Goal: Download file/media

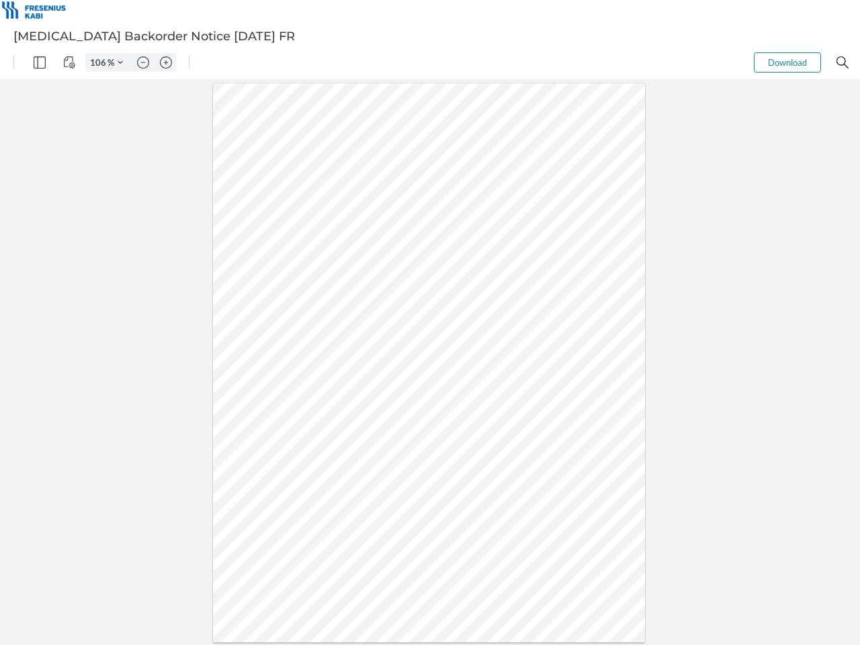
click at [40, 62] on img "Panel" at bounding box center [40, 62] width 12 height 12
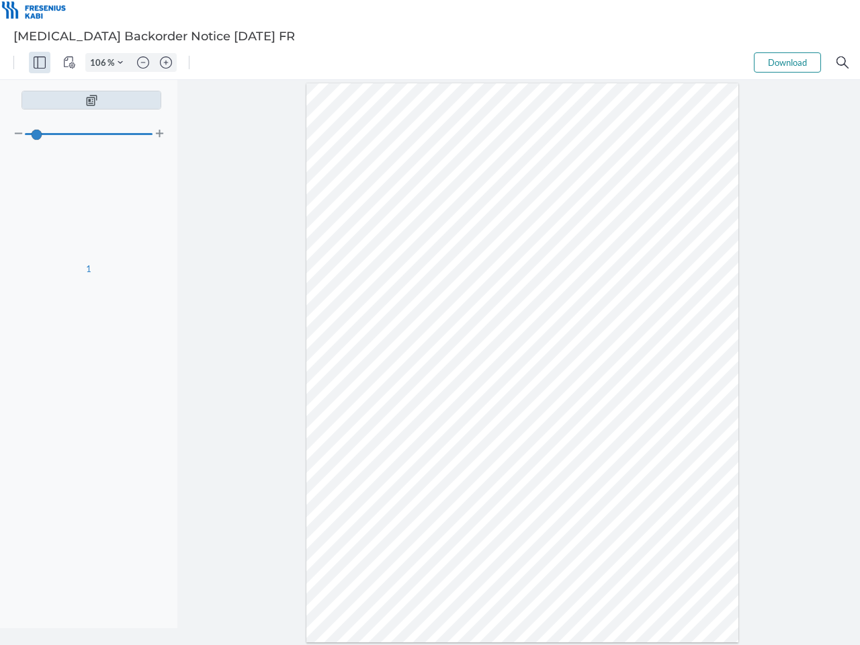
click at [69, 62] on img "View Controls" at bounding box center [69, 62] width 12 height 12
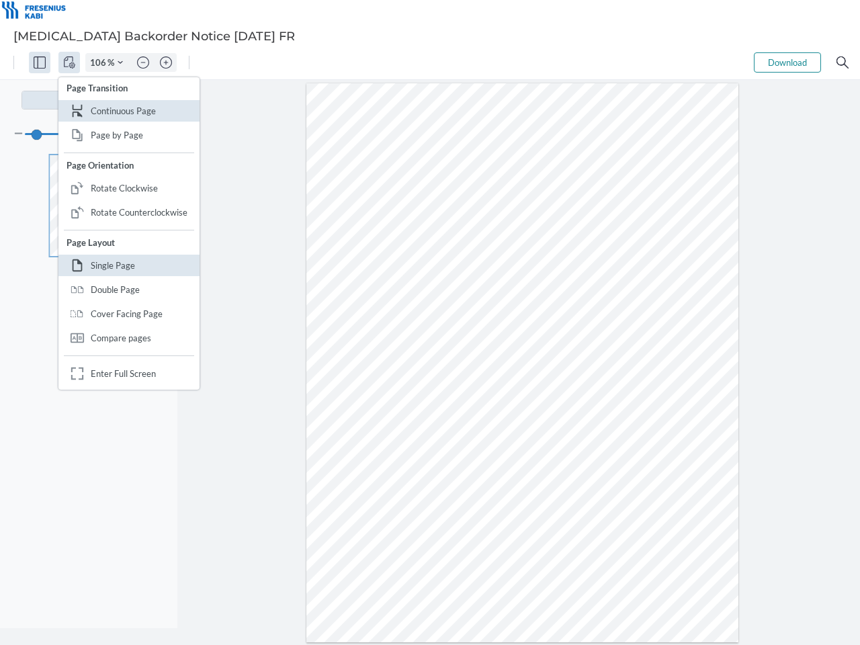
click at [100, 62] on input "106" at bounding box center [96, 62] width 21 height 12
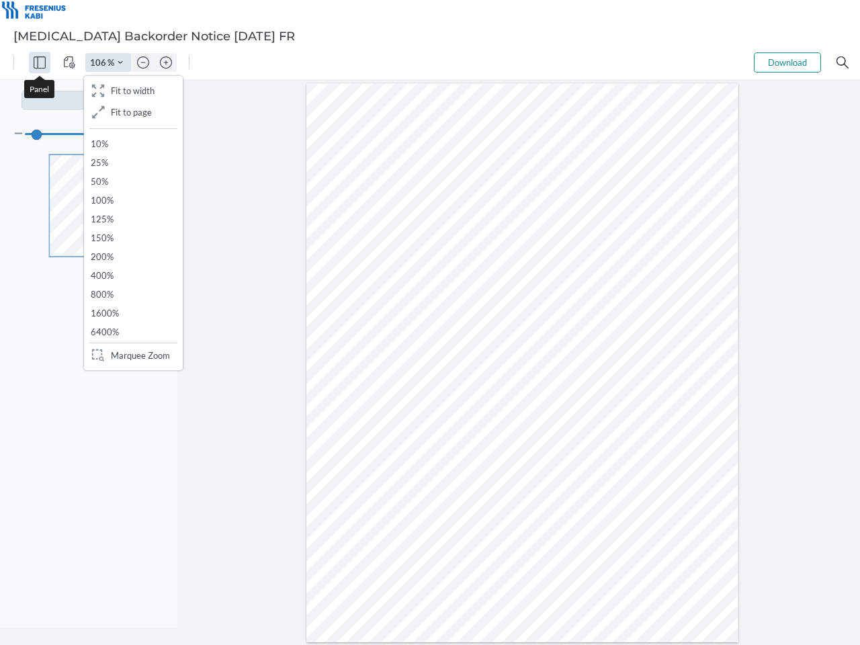
click at [120, 62] on img "Zoom Controls" at bounding box center [120, 62] width 5 height 5
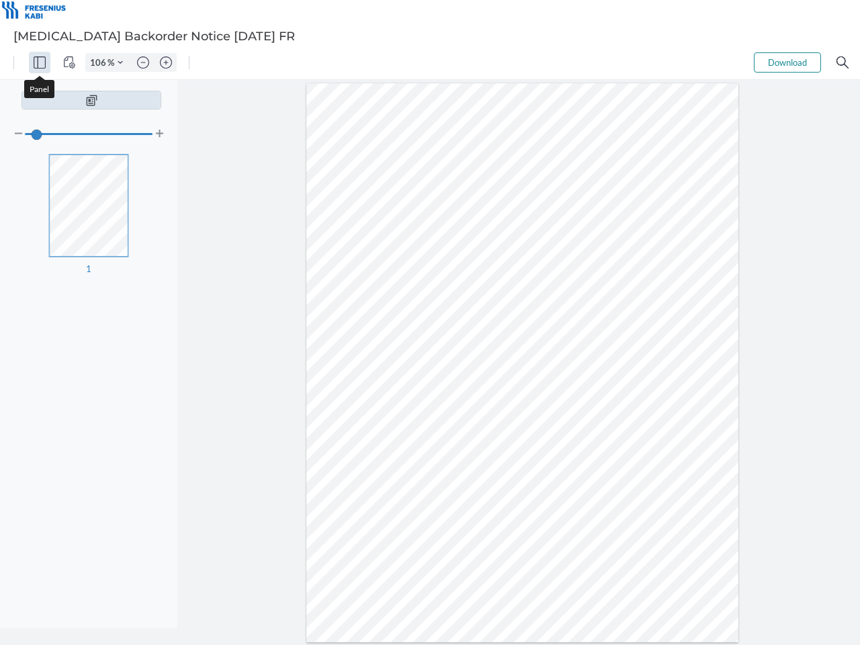
click at [143, 62] on img "Zoom out" at bounding box center [143, 62] width 12 height 12
click at [166, 62] on img "Zoom in" at bounding box center [166, 62] width 12 height 12
type input "106"
click at [787, 62] on button "Download" at bounding box center [787, 62] width 67 height 20
click at [842, 62] on img "Search" at bounding box center [842, 62] width 12 height 12
